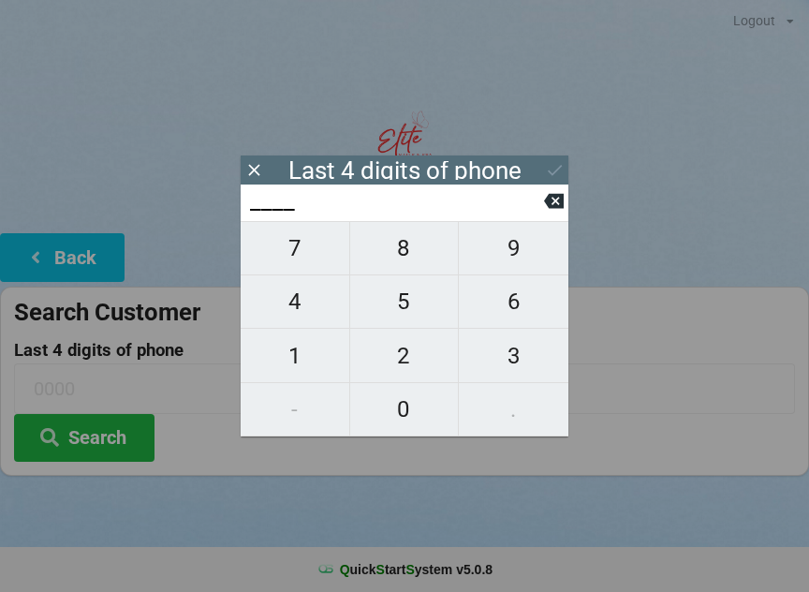
scroll to position [16, 0]
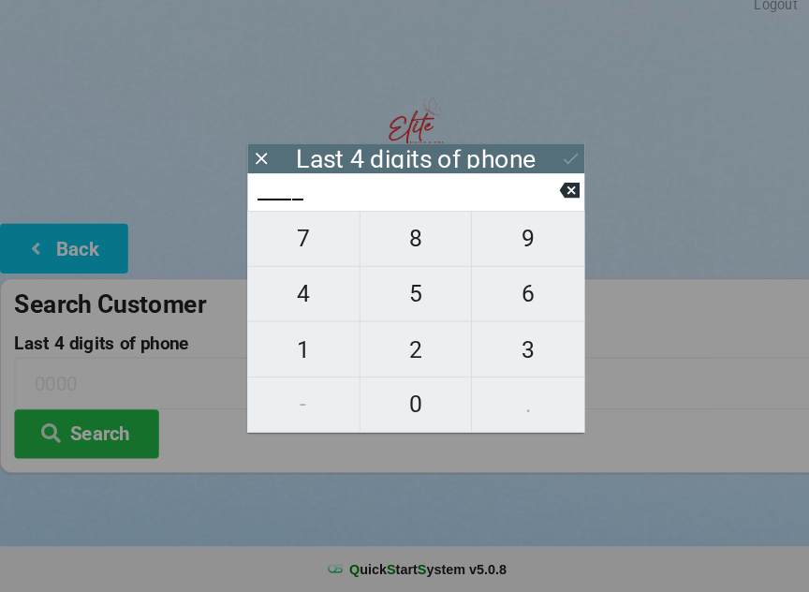
click at [396, 231] on span "8" at bounding box center [404, 248] width 109 height 39
type input "8___"
click at [297, 329] on button "1" at bounding box center [296, 355] width 110 height 53
type input "81__"
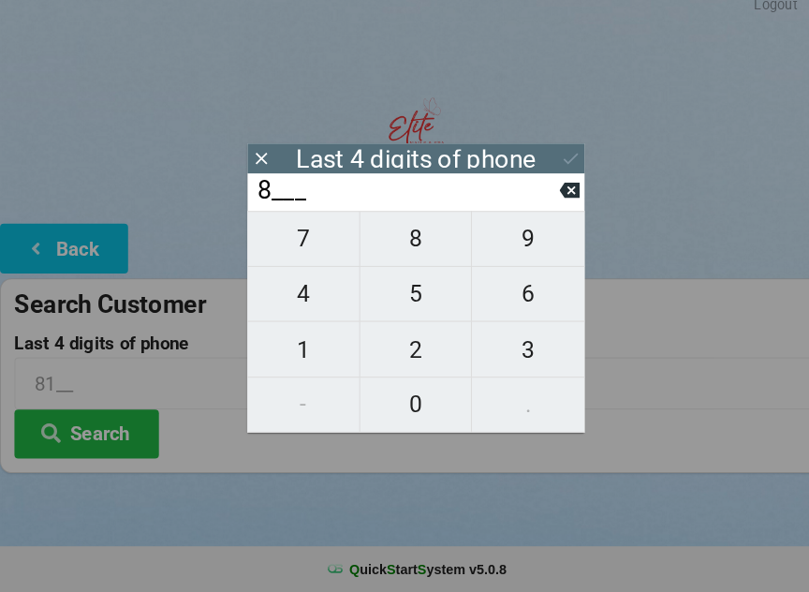
type input "81__"
click at [511, 338] on span "3" at bounding box center [514, 355] width 110 height 39
type input "813_"
click at [402, 343] on span "2" at bounding box center [404, 355] width 109 height 39
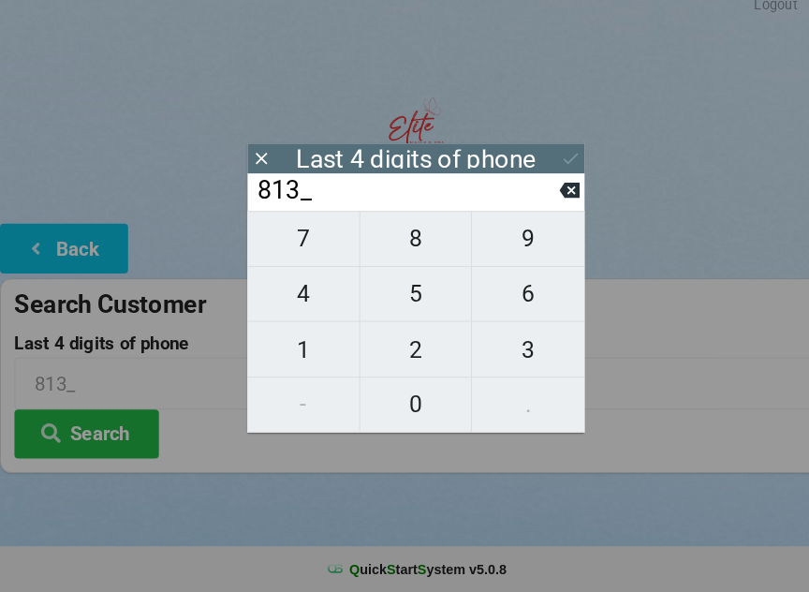
type input "8132"
click at [551, 194] on icon at bounding box center [554, 201] width 20 height 15
click at [543, 186] on input "813_" at bounding box center [396, 201] width 296 height 30
click at [545, 191] on icon at bounding box center [554, 201] width 20 height 20
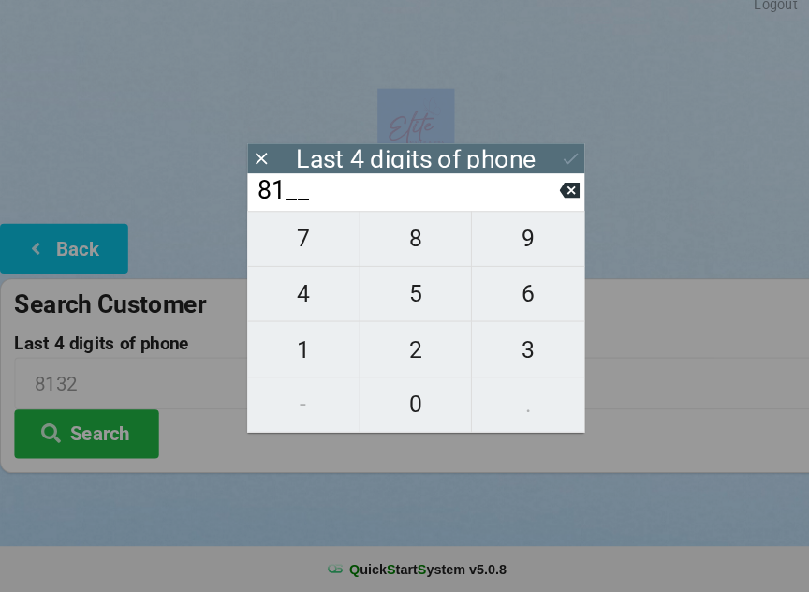
click at [547, 194] on icon at bounding box center [554, 201] width 20 height 15
click at [546, 194] on icon at bounding box center [554, 201] width 20 height 15
type input "____"
click at [554, 195] on icon at bounding box center [554, 201] width 20 height 15
click at [296, 229] on span "7" at bounding box center [295, 248] width 109 height 39
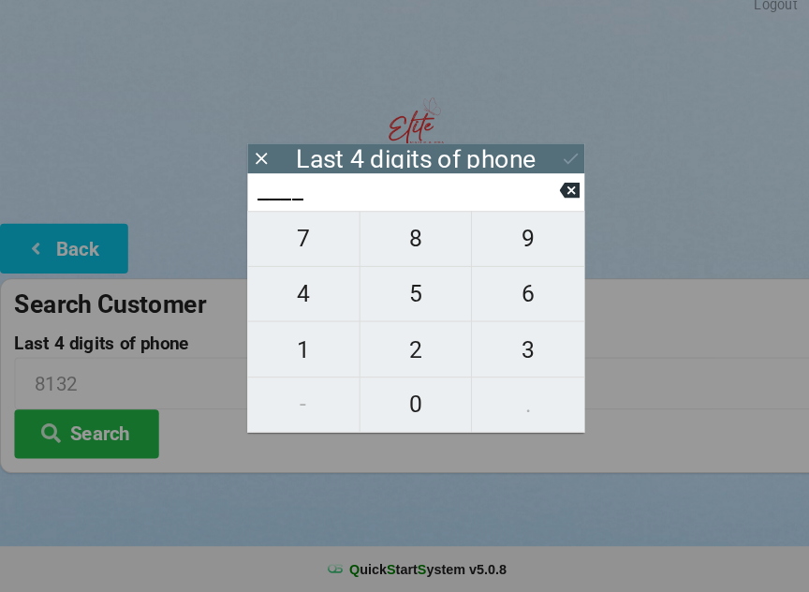
type input "7___"
click at [295, 229] on span "7" at bounding box center [295, 248] width 109 height 39
type input "77__"
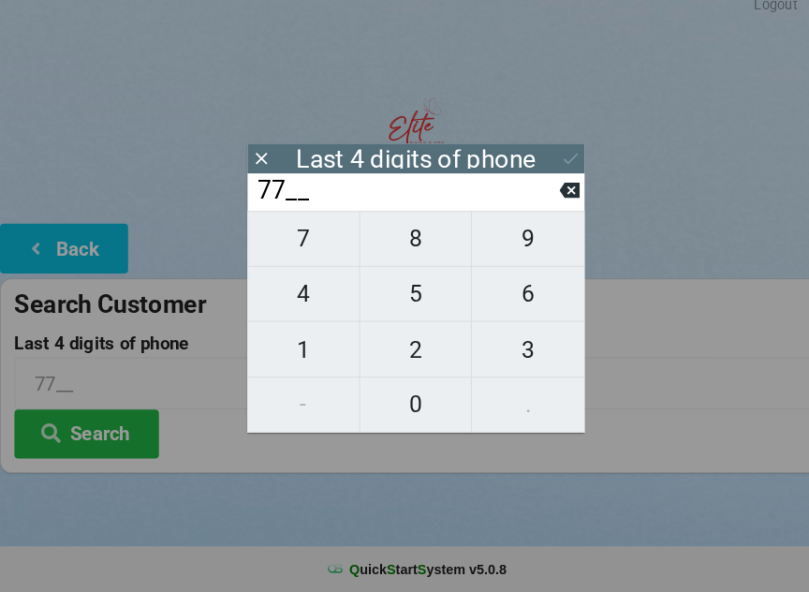
click at [508, 236] on span "9" at bounding box center [514, 248] width 110 height 39
type input "779_"
click at [387, 232] on span "8" at bounding box center [404, 248] width 109 height 39
type input "7798"
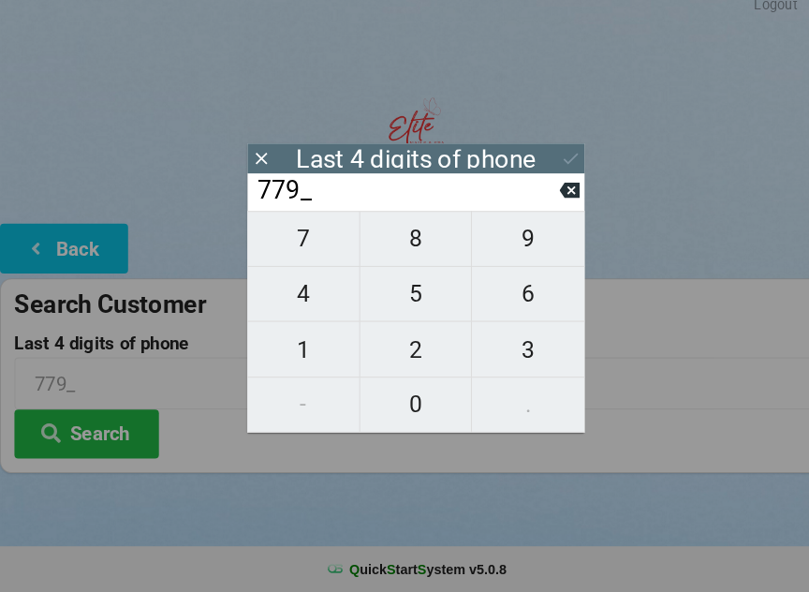
type input "7798"
click at [549, 160] on icon at bounding box center [555, 170] width 20 height 20
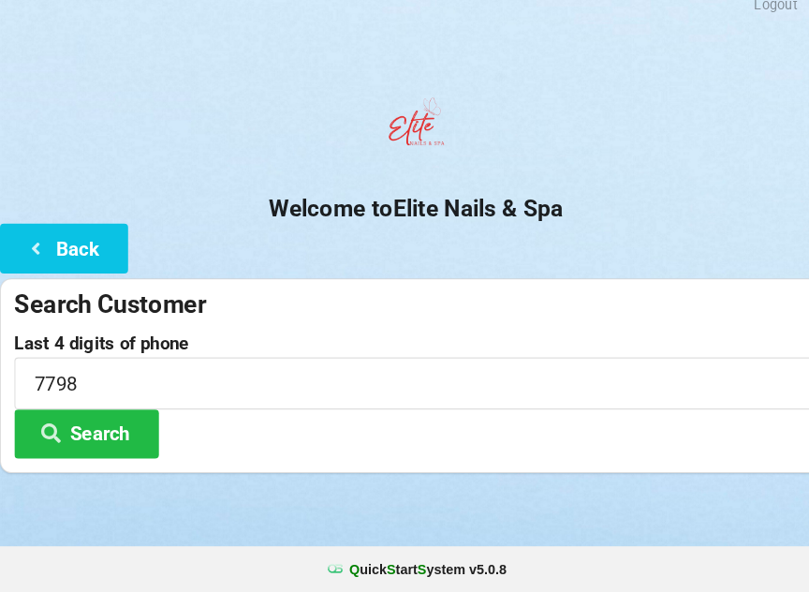
click at [91, 414] on button "Search" at bounding box center [84, 438] width 140 height 48
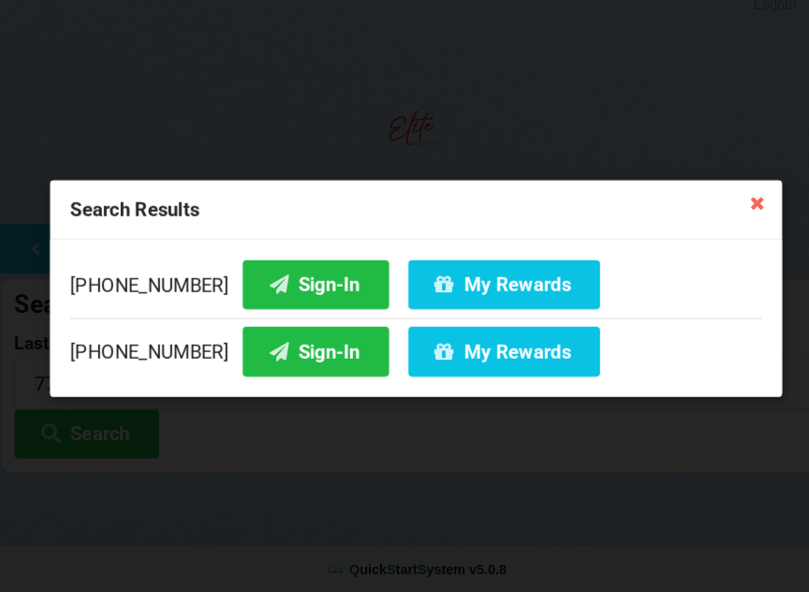
click at [442, 270] on button "My Rewards" at bounding box center [490, 292] width 186 height 48
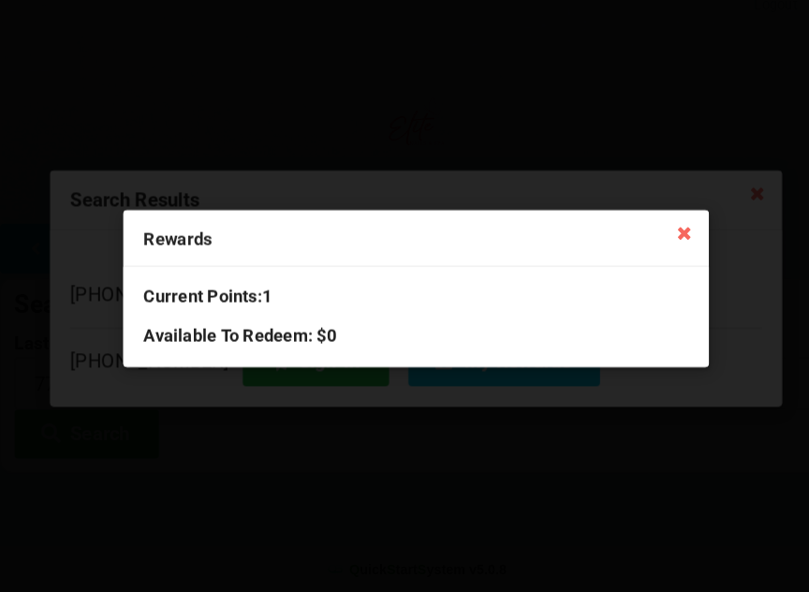
click at [674, 227] on icon at bounding box center [665, 242] width 30 height 30
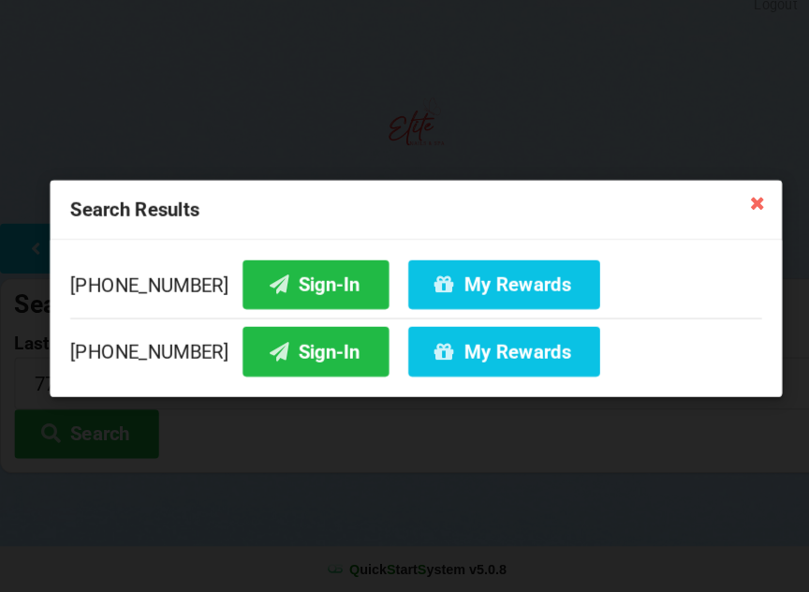
click at [119, 268] on div "[PHONE_NUMBER] Sign-In My Rewards" at bounding box center [404, 296] width 672 height 56
click at [265, 268] on button "Sign-In" at bounding box center [307, 292] width 142 height 48
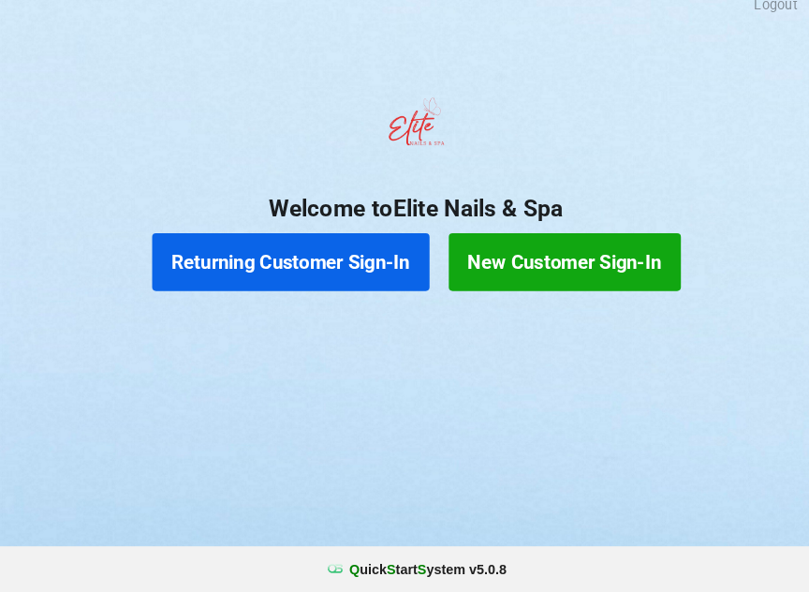
click at [584, 259] on button "New Customer Sign-In" at bounding box center [549, 271] width 226 height 56
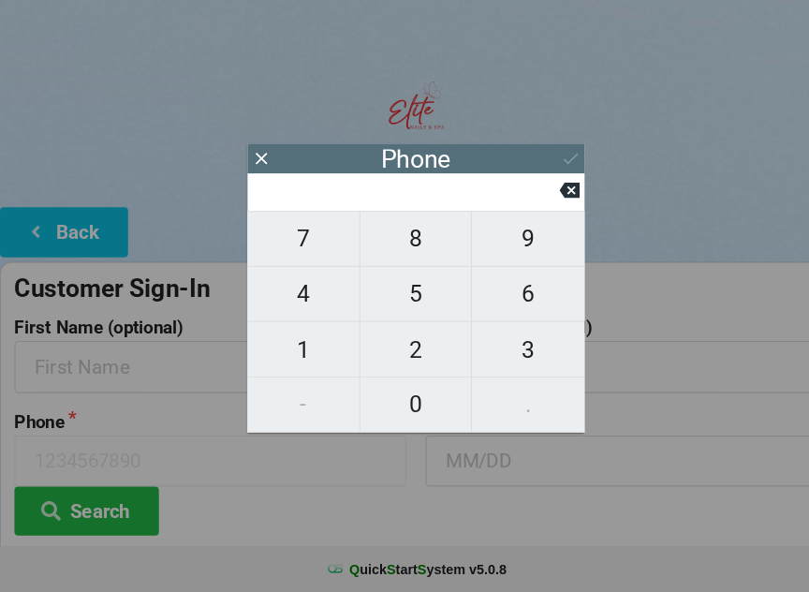
click at [402, 246] on span "8" at bounding box center [404, 248] width 109 height 39
type input "8"
click at [501, 284] on span "6" at bounding box center [514, 301] width 110 height 39
type input "86"
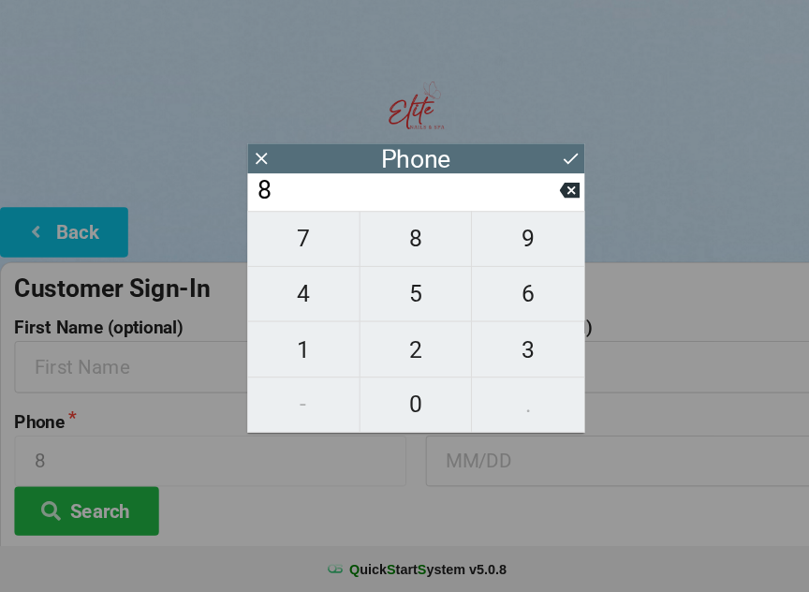
type input "86"
click at [522, 336] on span "3" at bounding box center [514, 355] width 110 height 39
type input "863"
click at [409, 344] on span "2" at bounding box center [404, 355] width 109 height 39
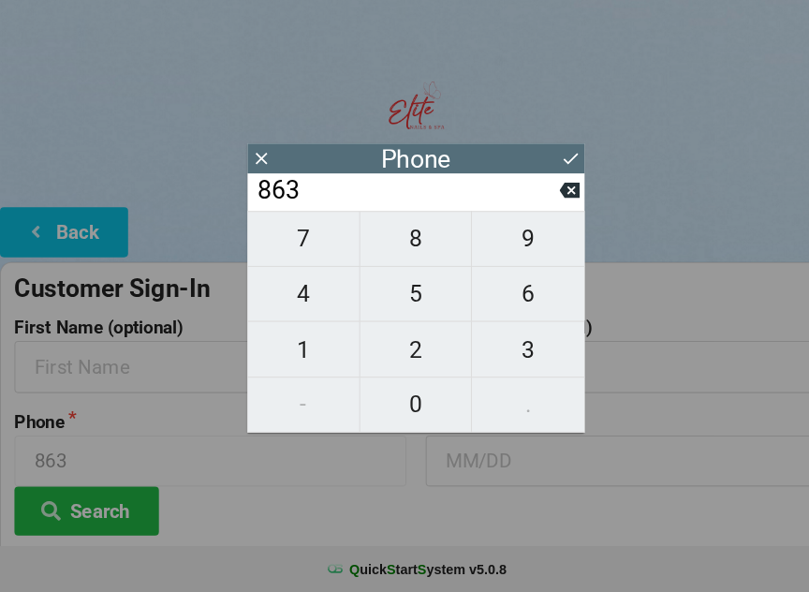
type input "8632"
click at [295, 348] on span "1" at bounding box center [295, 355] width 109 height 39
type input "86321"
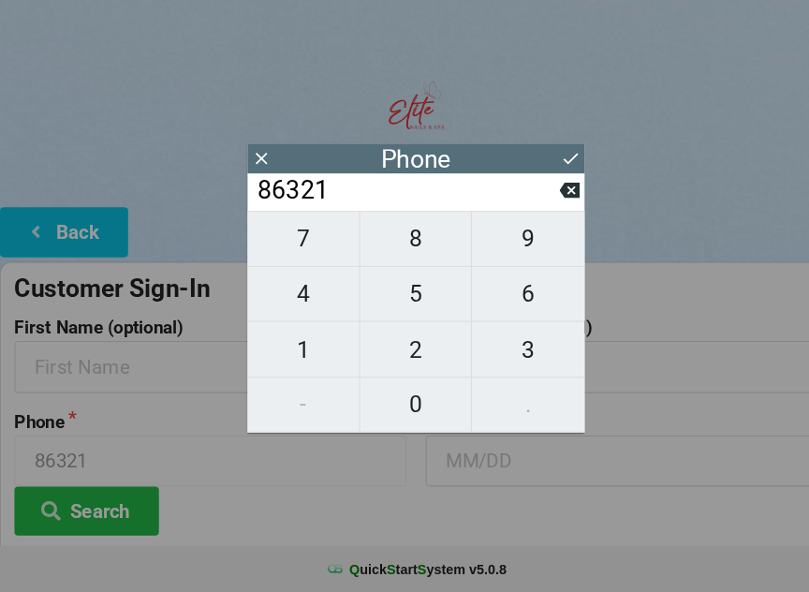
click at [414, 392] on span "0" at bounding box center [404, 409] width 109 height 39
type input "863210"
click at [522, 221] on button "9" at bounding box center [514, 248] width 110 height 54
type input "8632109"
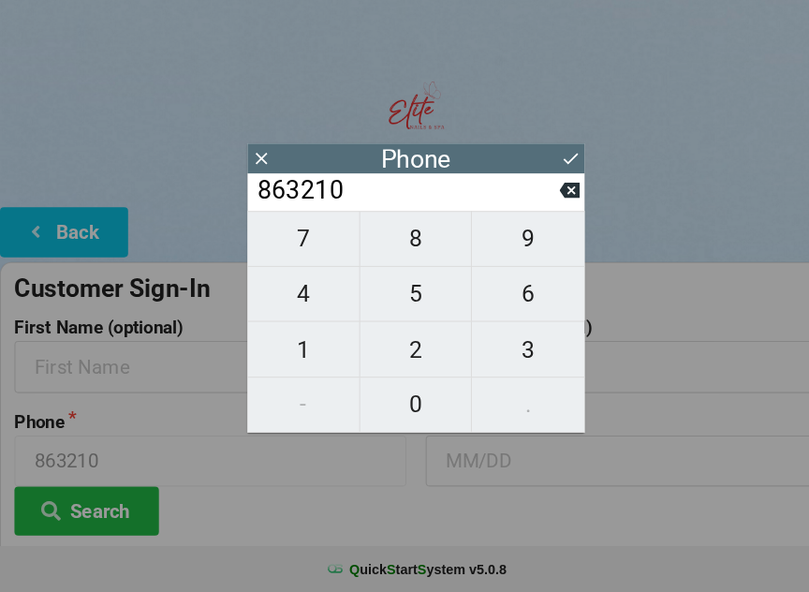
type input "8632109"
click at [299, 349] on span "1" at bounding box center [295, 355] width 109 height 39
type input "86321091"
click at [290, 354] on span "1" at bounding box center [295, 355] width 109 height 39
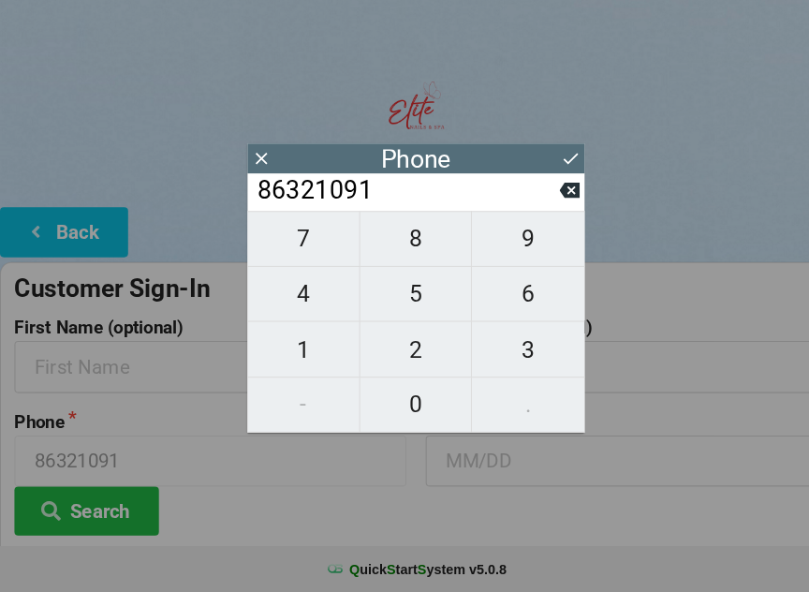
type input "863210911"
click at [288, 300] on span "4" at bounding box center [295, 301] width 109 height 39
type input "8632109114"
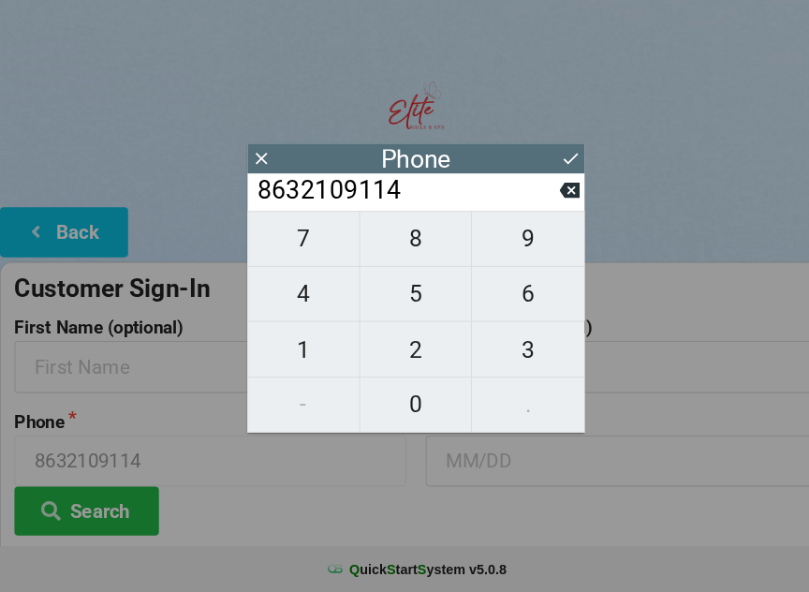
click at [554, 165] on icon at bounding box center [555, 170] width 14 height 11
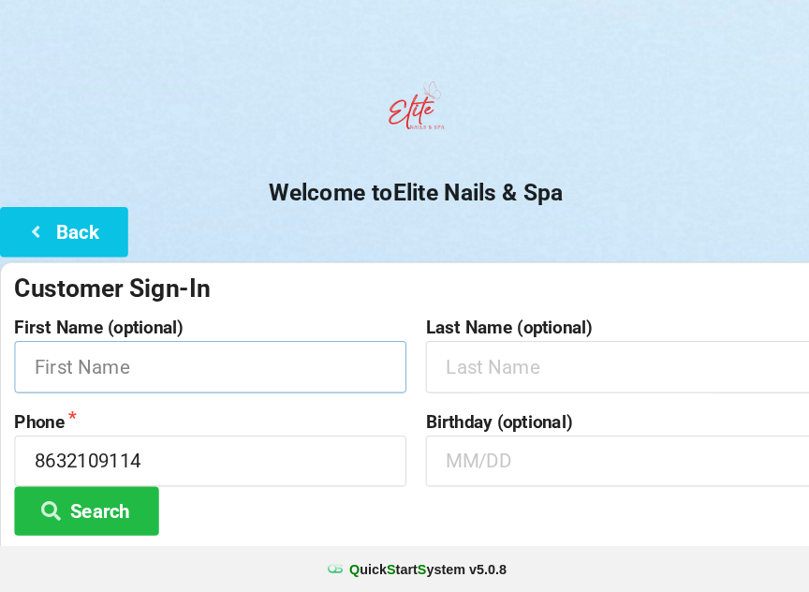
click at [277, 375] on input "text" at bounding box center [204, 372] width 381 height 50
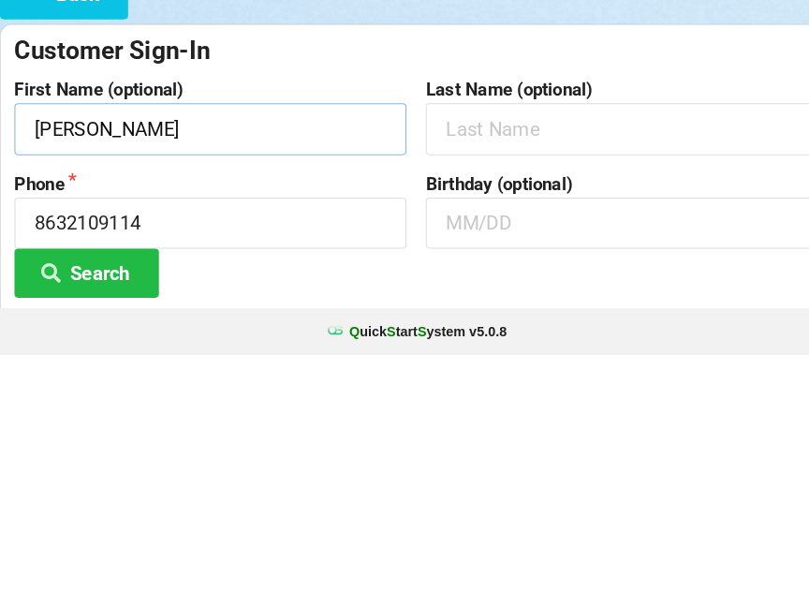
type input "[PERSON_NAME]"
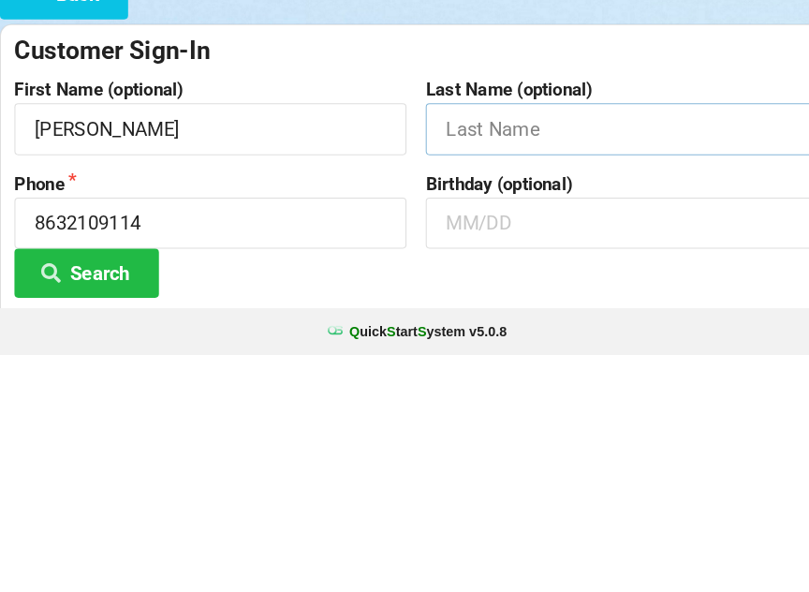
click at [557, 347] on input "text" at bounding box center [604, 372] width 381 height 50
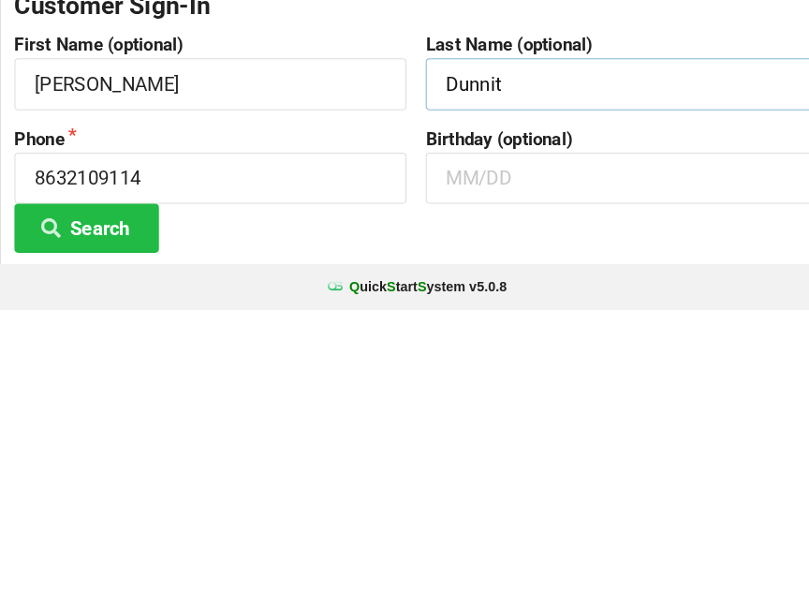
scroll to position [31, 0]
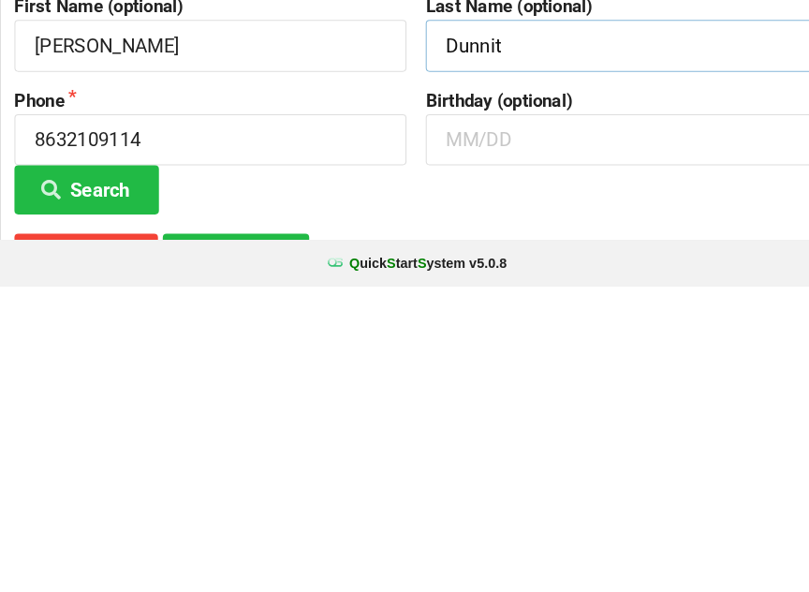
type input "Dunnit"
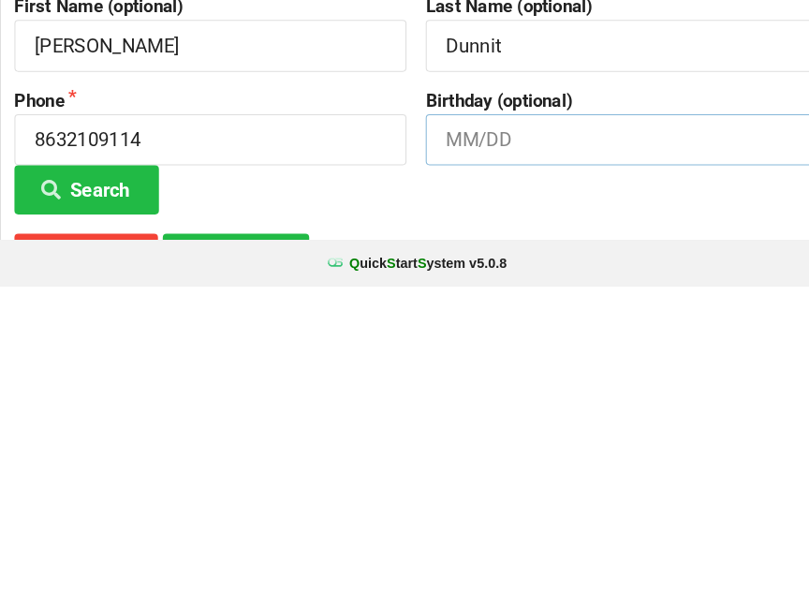
click at [580, 424] on input "text" at bounding box center [604, 449] width 381 height 50
click at [525, 402] on div "Birthday (optional) 0519189" at bounding box center [605, 462] width 400 height 121
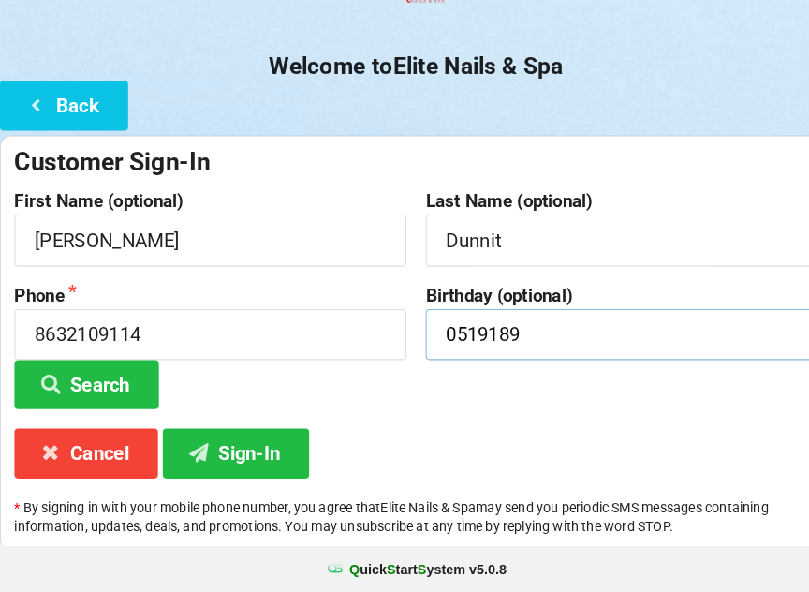
click at [551, 335] on input "0519189" at bounding box center [604, 342] width 381 height 50
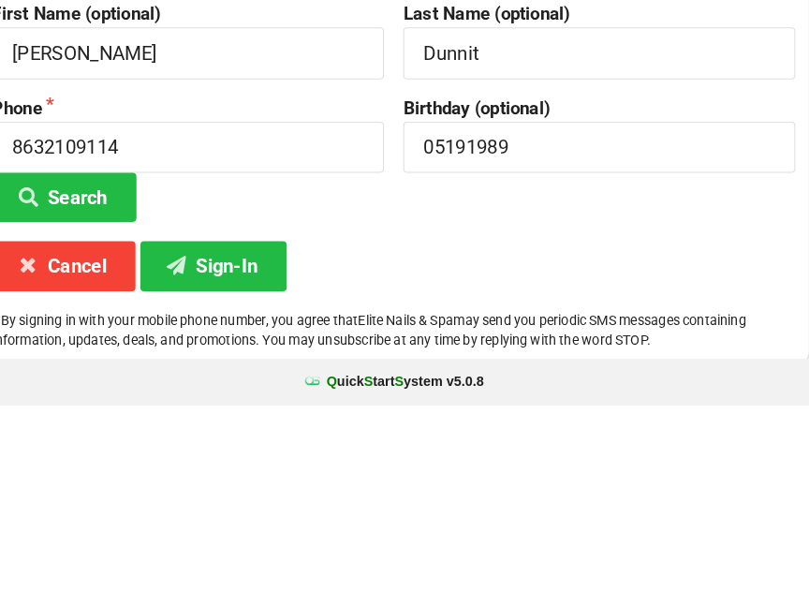
click at [226, 433] on button "Sign-In" at bounding box center [229, 457] width 142 height 48
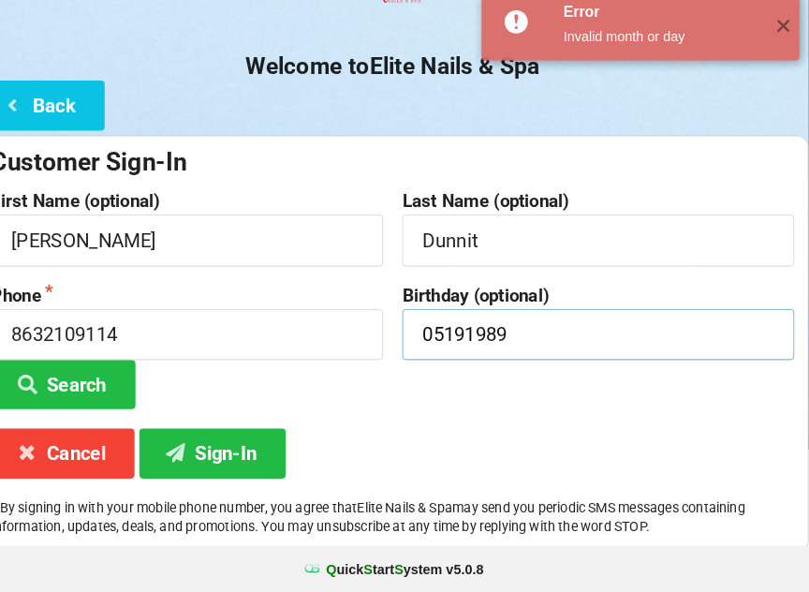
click at [492, 336] on input "05191989" at bounding box center [604, 342] width 381 height 50
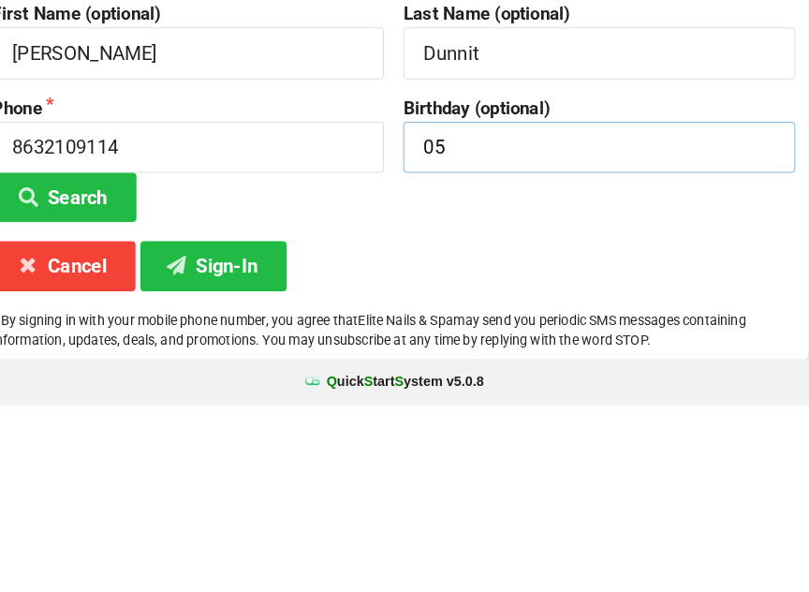
type input "0"
click at [233, 433] on button "Sign-In" at bounding box center [229, 457] width 142 height 48
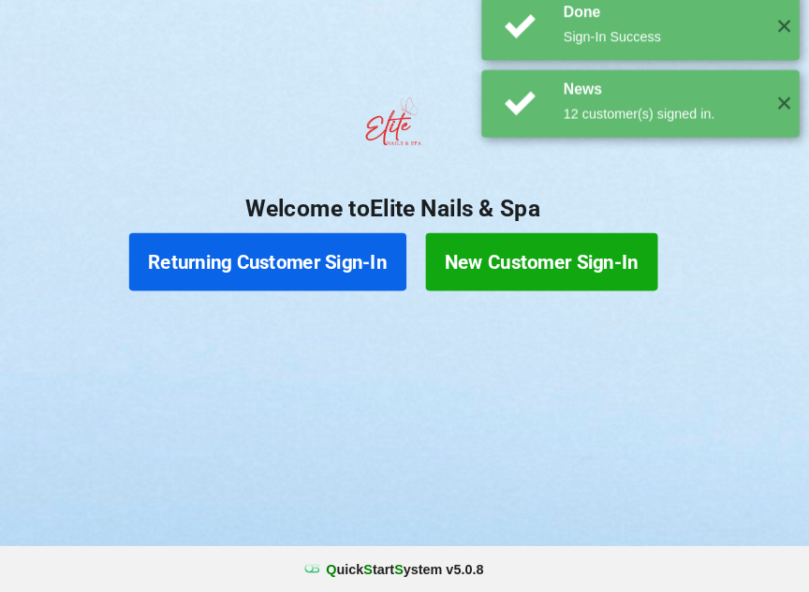
scroll to position [0, 0]
